Goal: Task Accomplishment & Management: Manage account settings

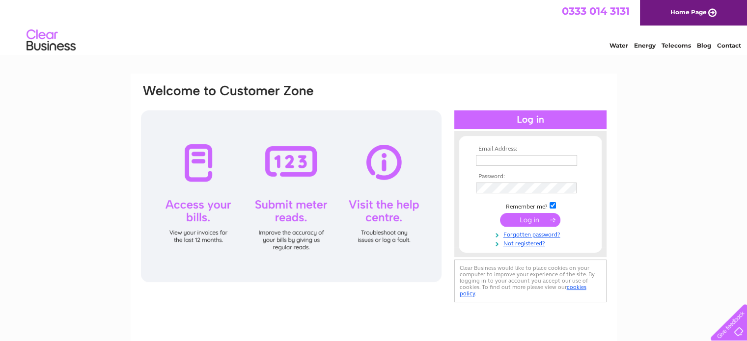
click at [494, 153] on td at bounding box center [530, 161] width 114 height 16
click at [491, 162] on input "text" at bounding box center [527, 161] width 102 height 12
type input "[EMAIL_ADDRESS][DOMAIN_NAME]"
click at [527, 219] on input "submit" at bounding box center [530, 220] width 60 height 14
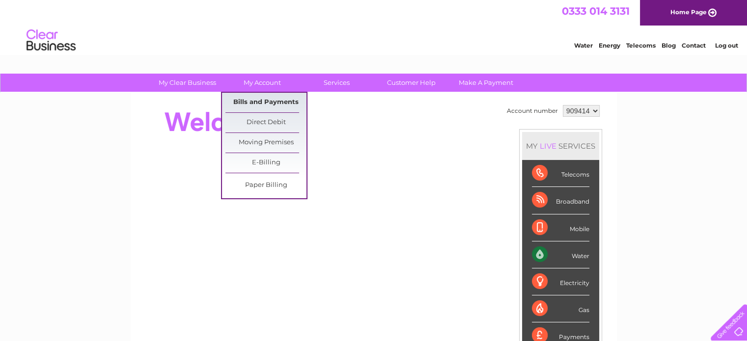
click at [266, 103] on link "Bills and Payments" at bounding box center [265, 103] width 81 height 20
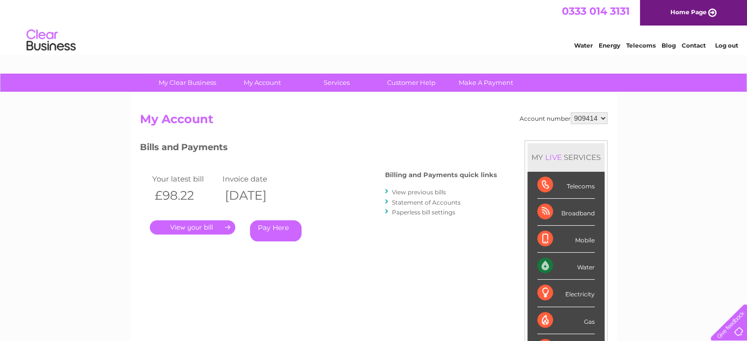
click at [196, 227] on link "." at bounding box center [192, 227] width 85 height 14
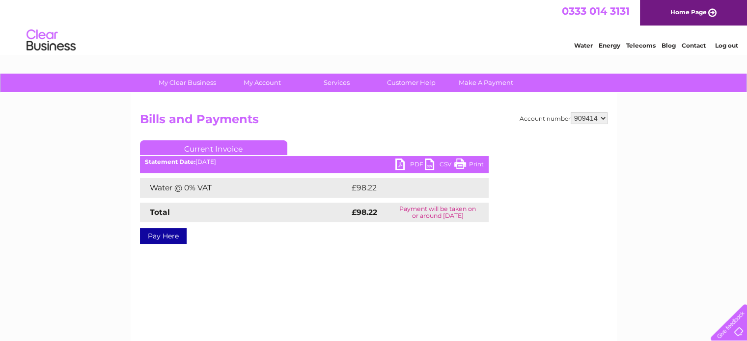
click at [415, 162] on link "PDF" at bounding box center [409, 166] width 29 height 14
